Goal: Task Accomplishment & Management: Complete application form

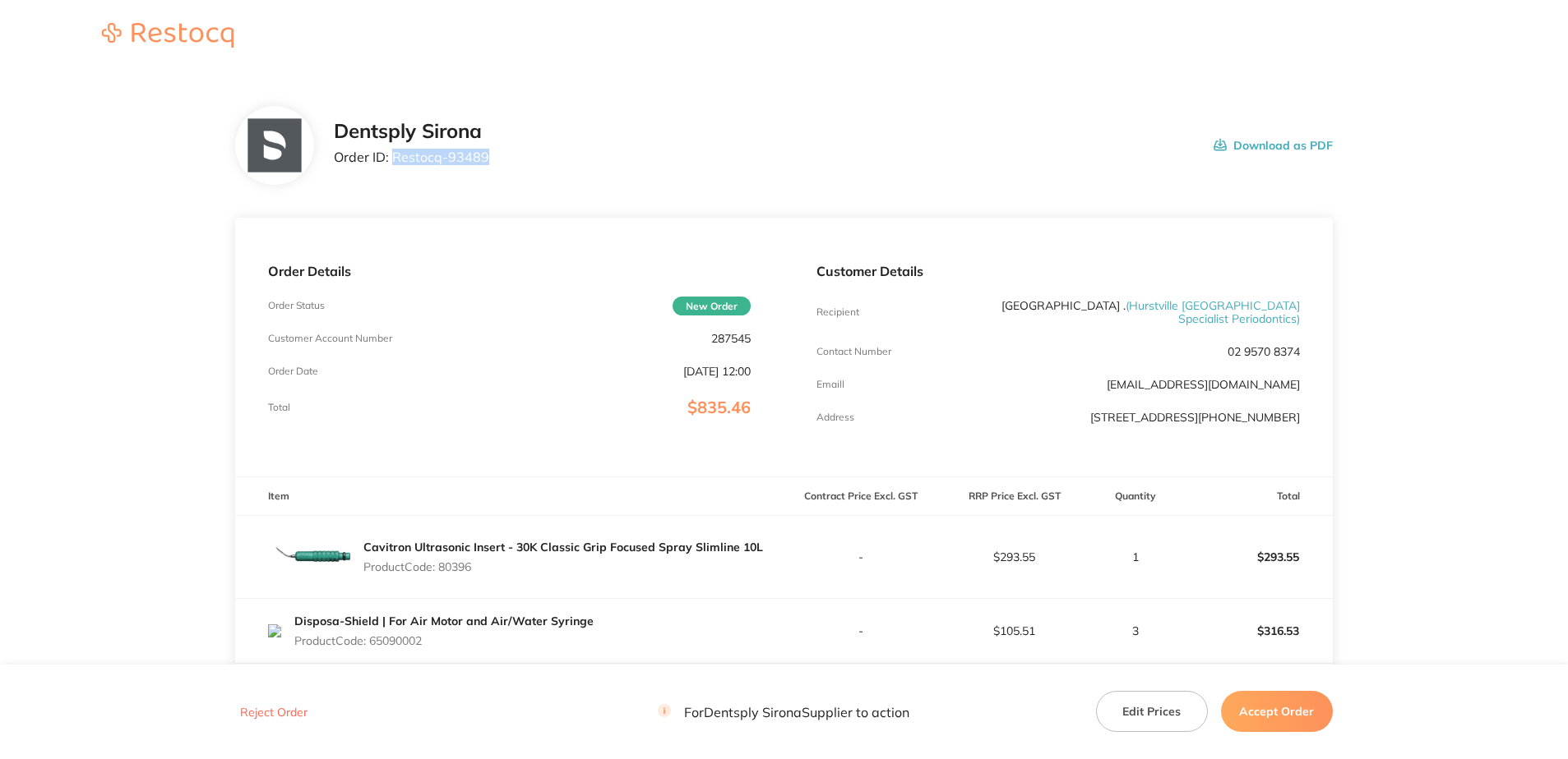
drag, startPoint x: 488, startPoint y: 166, endPoint x: 395, endPoint y: 163, distance: 93.0
click at [395, 163] on div "Dentsply Sirona Order ID: Restocq- 93489 Download as PDF" at bounding box center [833, 145] width 999 height 51
copy p "Restocq- 93489"
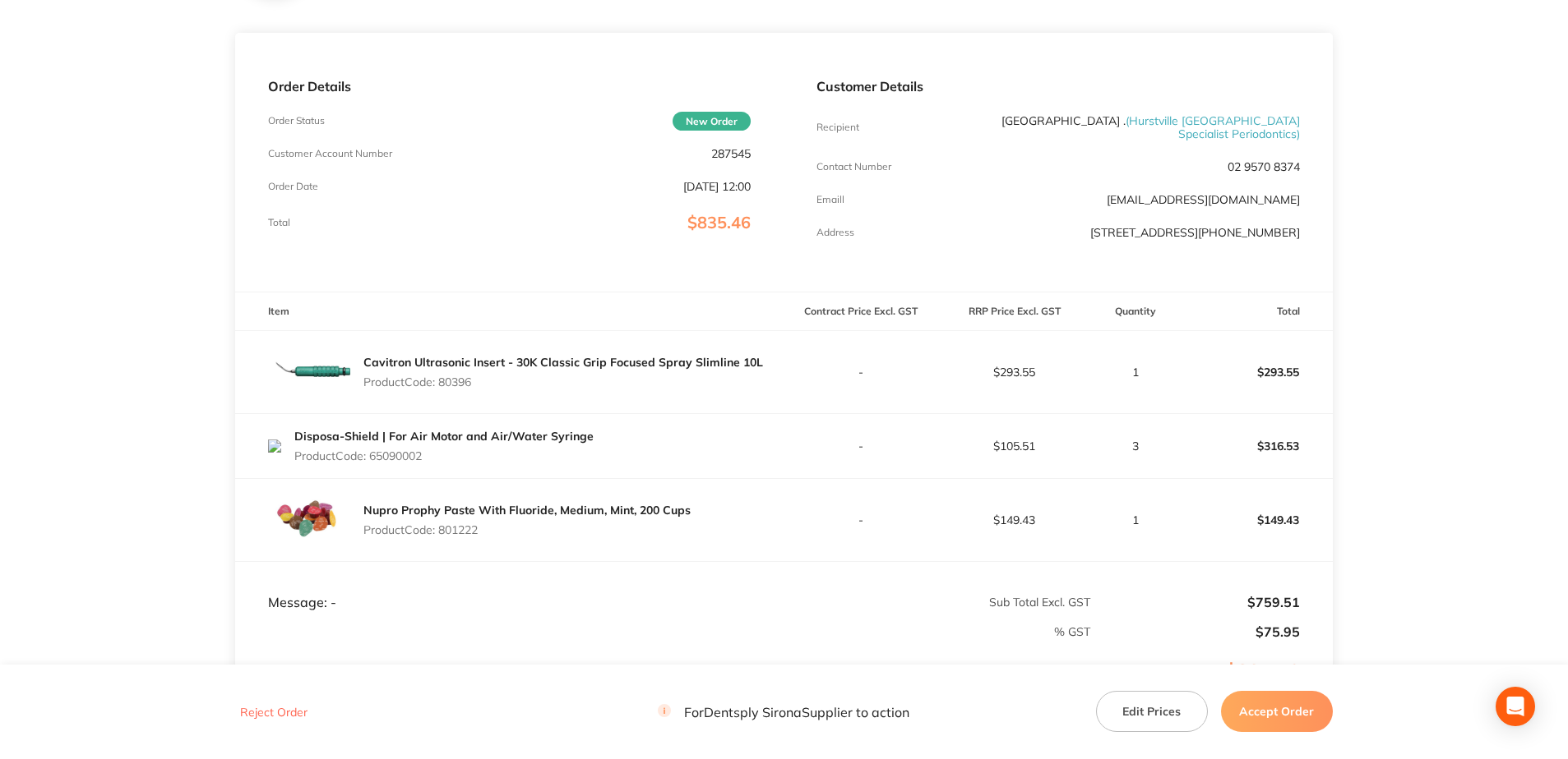
scroll to position [381, 0]
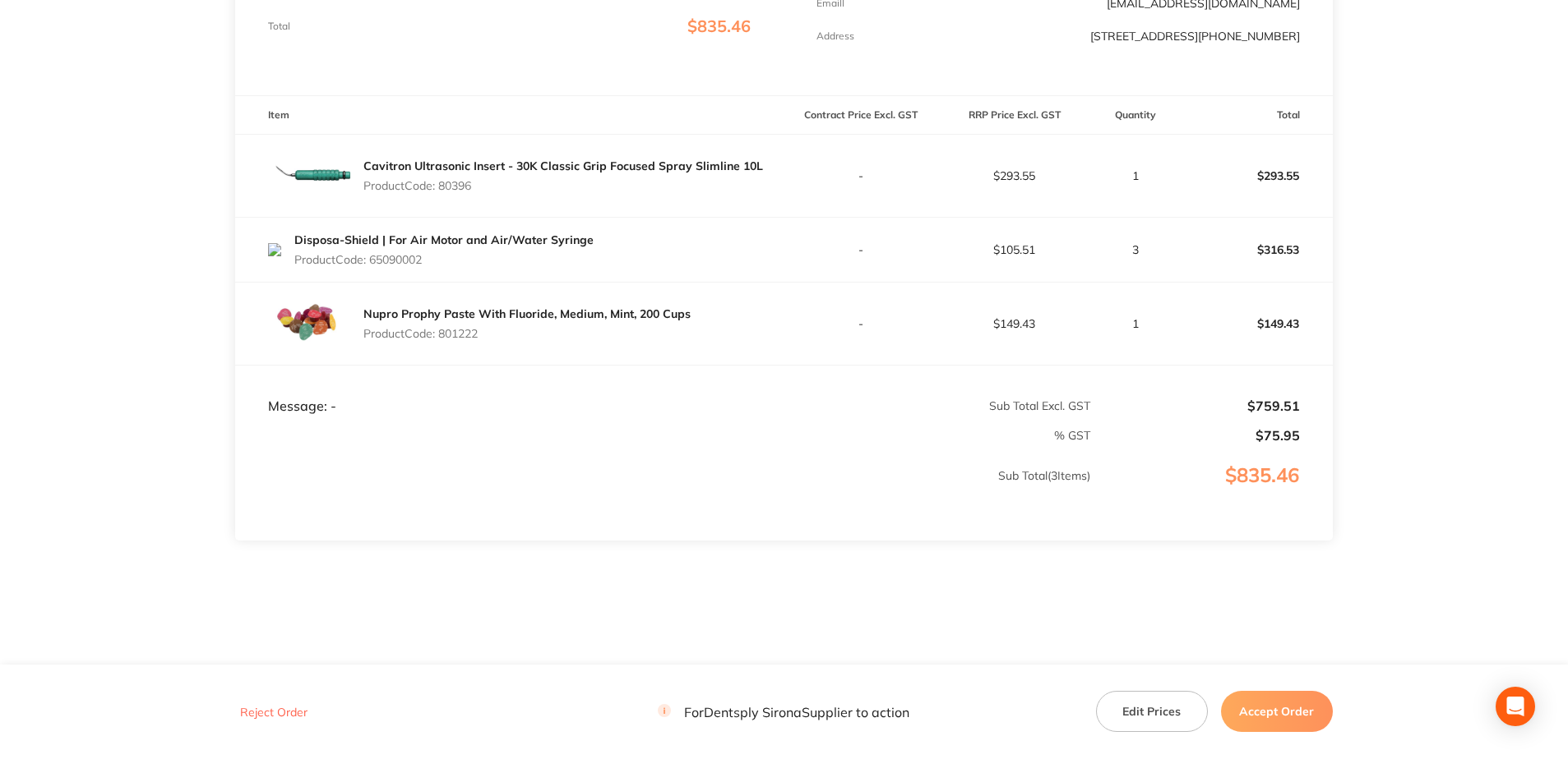
drag, startPoint x: 476, startPoint y: 188, endPoint x: 444, endPoint y: 182, distance: 32.6
click at [444, 182] on div "Cavitron Ultrasonic Insert - 30K Classic Grip Focused Spray Slimline 10L Produc…" at bounding box center [563, 176] width 400 height 46
copy p "80396"
drag, startPoint x: 425, startPoint y: 257, endPoint x: 373, endPoint y: 262, distance: 52.2
click at [373, 262] on div "Disposa-Shield | For Air Motor and Air/Water Syringe Product Code: 65090002" at bounding box center [444, 250] width 300 height 46
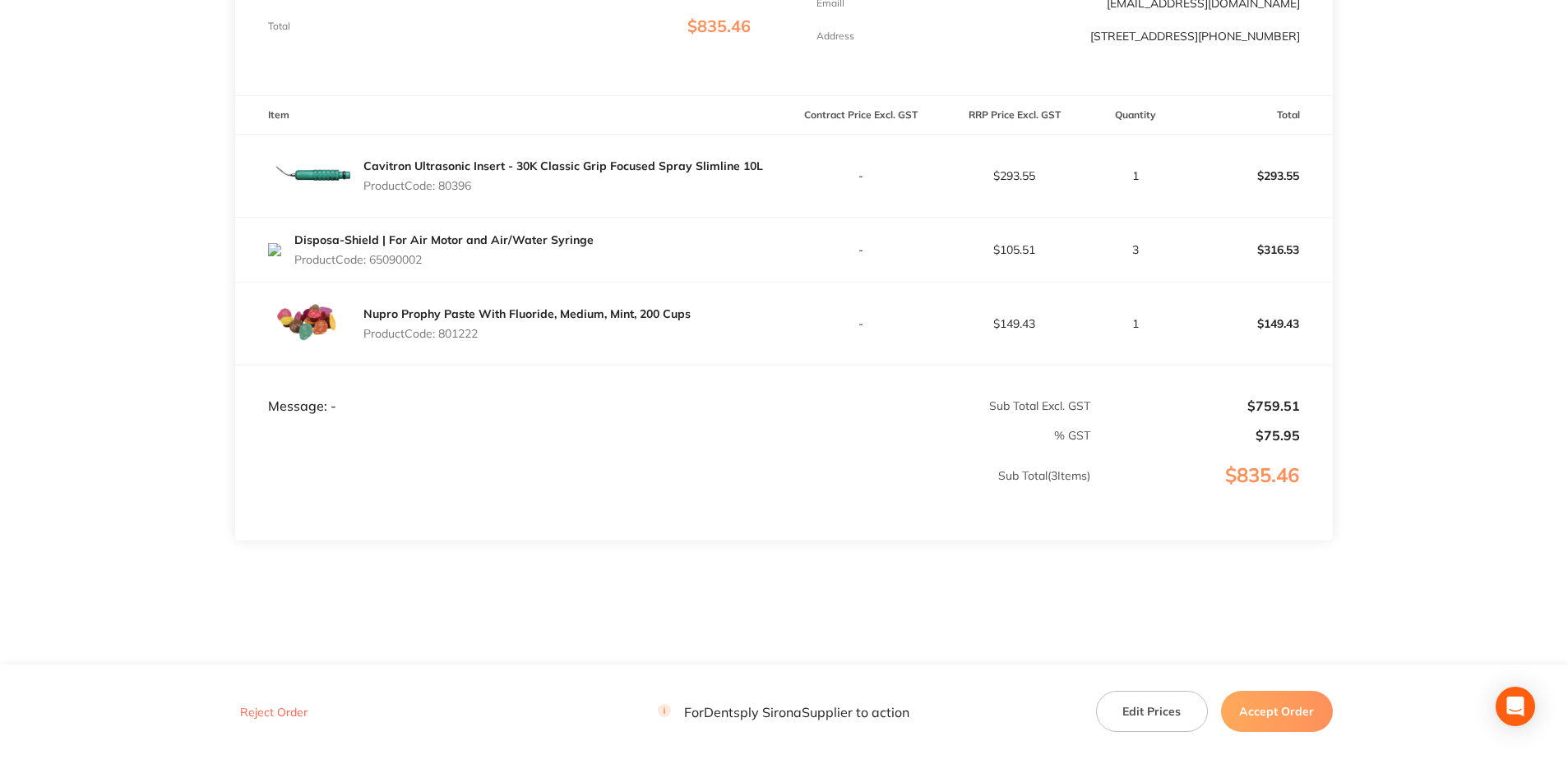
copy p "65090002"
drag, startPoint x: 472, startPoint y: 325, endPoint x: 440, endPoint y: 329, distance: 32.2
click at [440, 329] on p "Product Code: 801222" at bounding box center [527, 334] width 327 height 13
drag, startPoint x: 440, startPoint y: 329, endPoint x: 488, endPoint y: 329, distance: 48.0
click at [488, 329] on p "Product Code: 801222" at bounding box center [527, 334] width 327 height 13
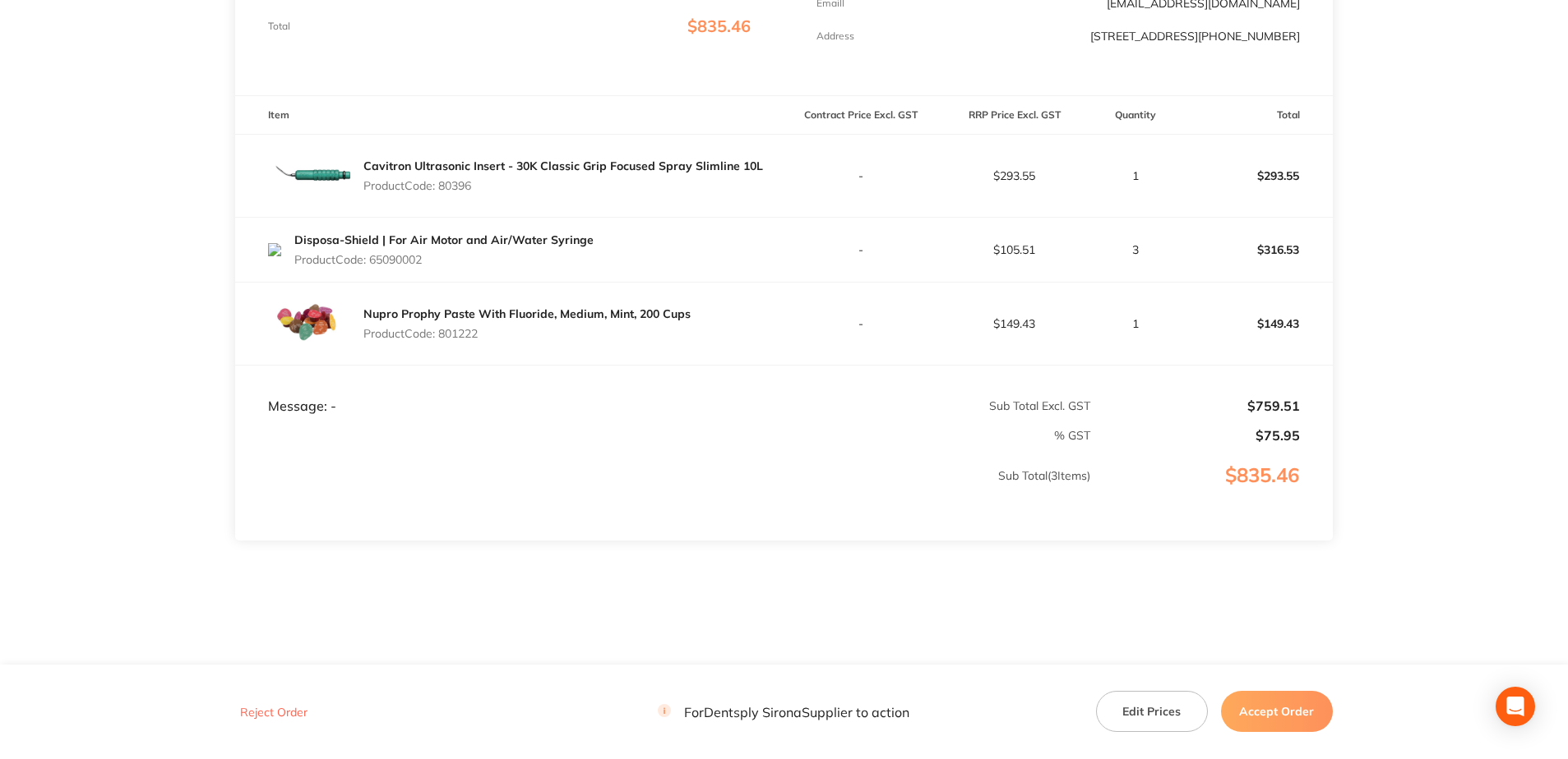
drag, startPoint x: 488, startPoint y: 329, endPoint x: 441, endPoint y: 329, distance: 47.0
click at [441, 329] on p "Product Code: 801222" at bounding box center [527, 334] width 327 height 13
copy p "801222"
drag, startPoint x: 1269, startPoint y: 708, endPoint x: 1302, endPoint y: 665, distance: 54.2
click at [1269, 708] on button "Accept Order" at bounding box center [1277, 711] width 112 height 41
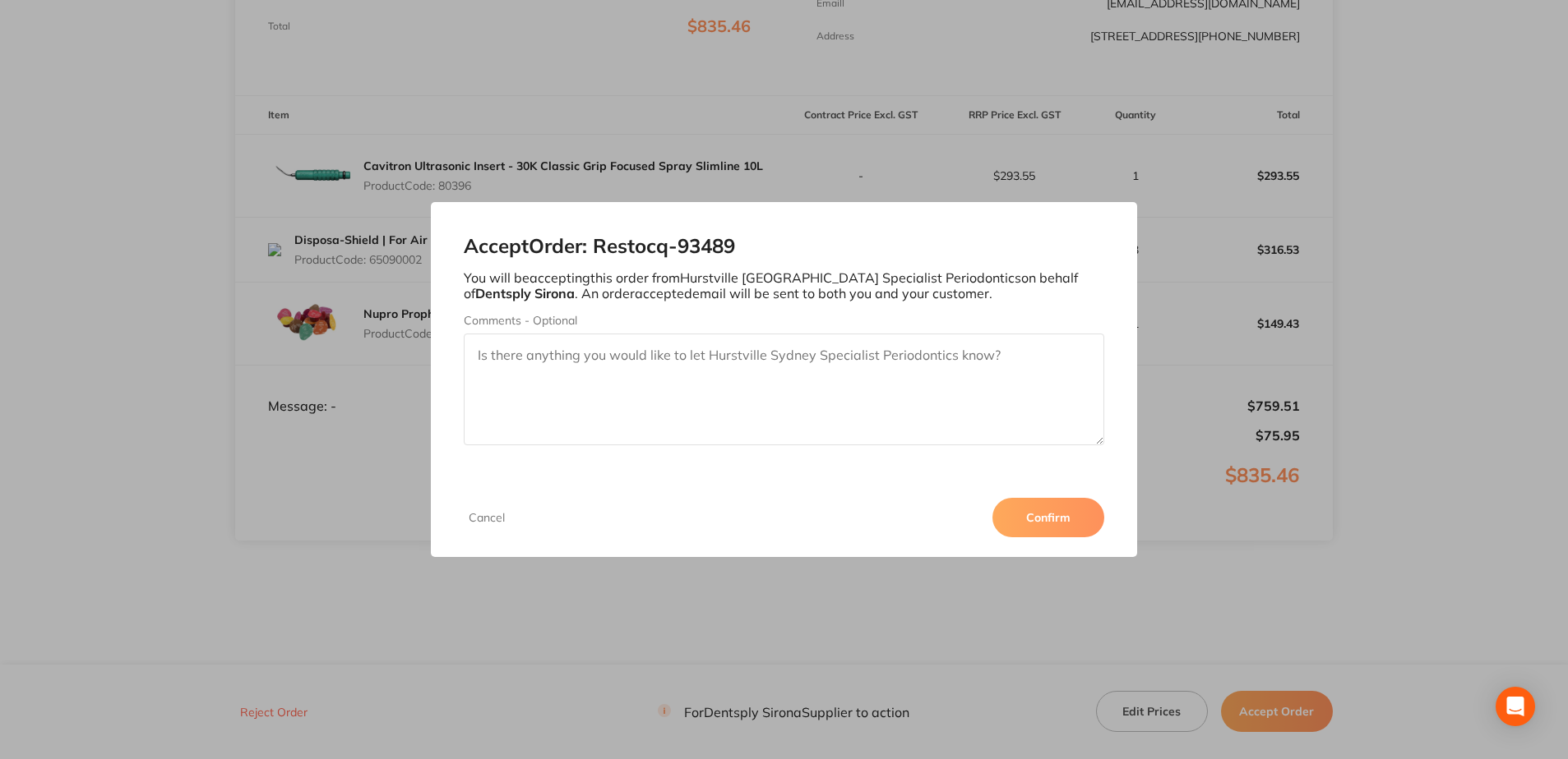
click at [1043, 512] on button "Confirm" at bounding box center [1048, 518] width 112 height 40
